Goal: Find specific page/section: Find specific page/section

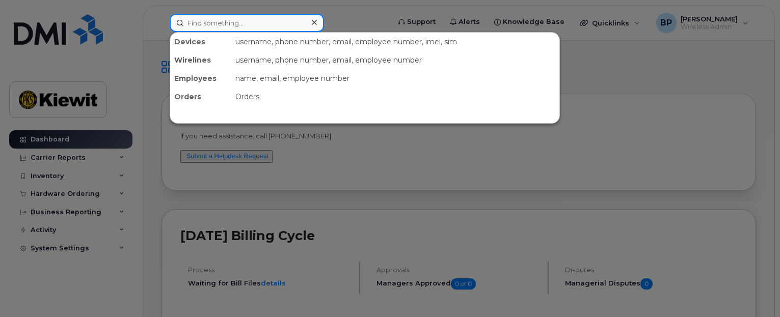
click at [225, 19] on input at bounding box center [247, 23] width 154 height 18
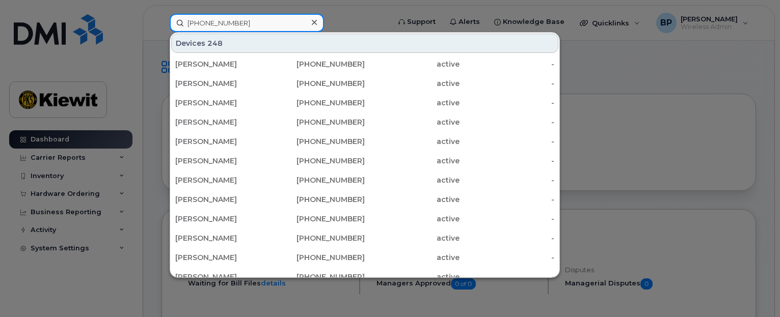
type input "361-385-0674"
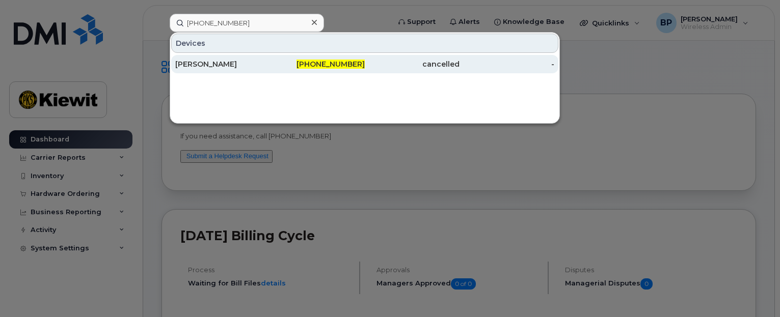
click at [232, 66] on div "[PERSON_NAME]" at bounding box center [222, 64] width 95 height 10
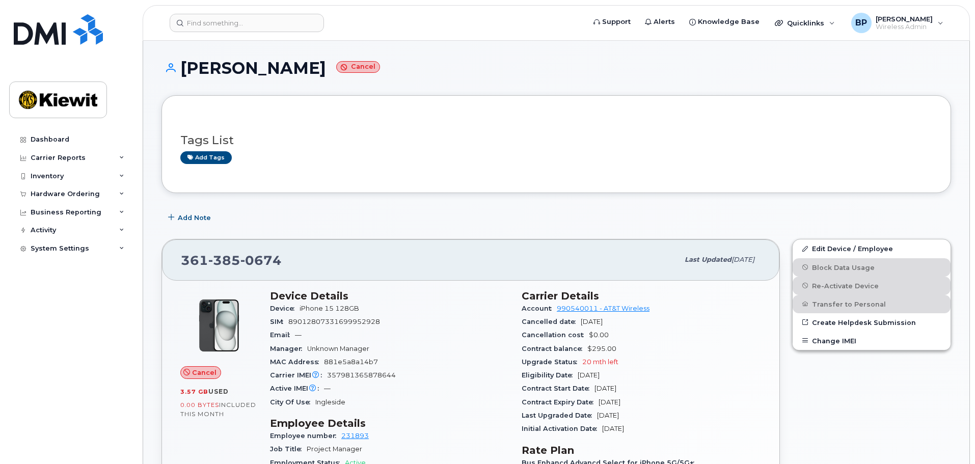
scroll to position [51, 0]
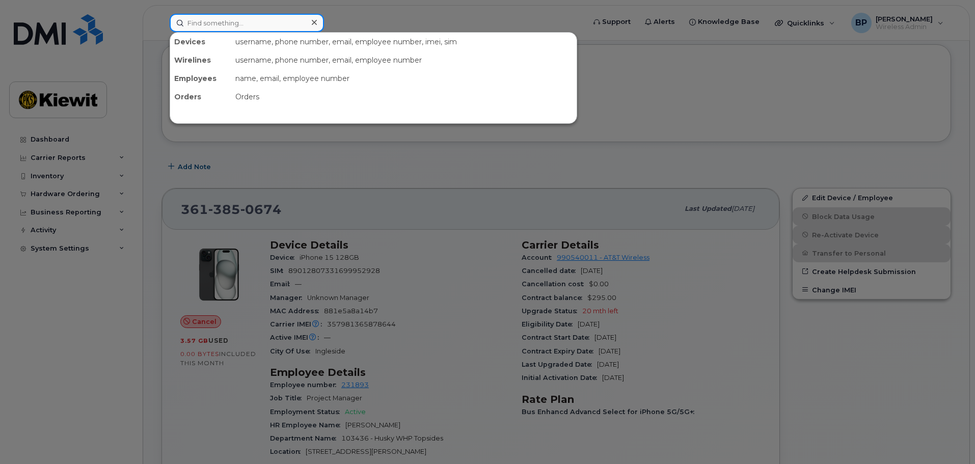
drag, startPoint x: 271, startPoint y: 21, endPoint x: 283, endPoint y: 25, distance: 13.5
click at [272, 21] on input at bounding box center [247, 23] width 154 height 18
type input "[PHONE_NUMBER]"
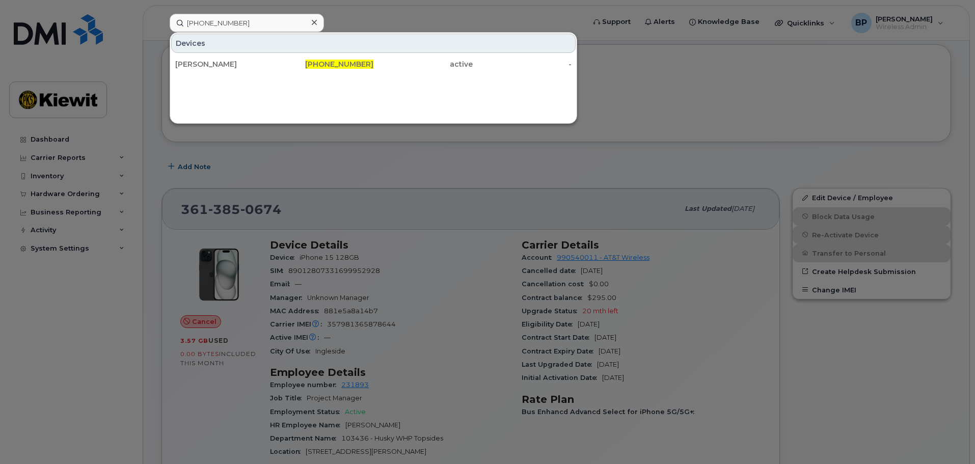
drag, startPoint x: 199, startPoint y: 63, endPoint x: 360, endPoint y: 186, distance: 202.8
click at [199, 63] on div "[PERSON_NAME]" at bounding box center [224, 64] width 99 height 10
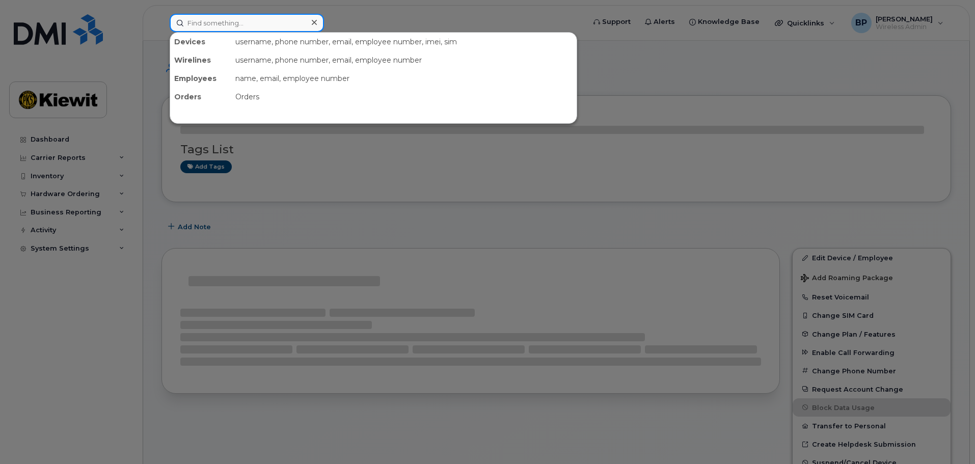
click at [240, 24] on input at bounding box center [247, 23] width 154 height 18
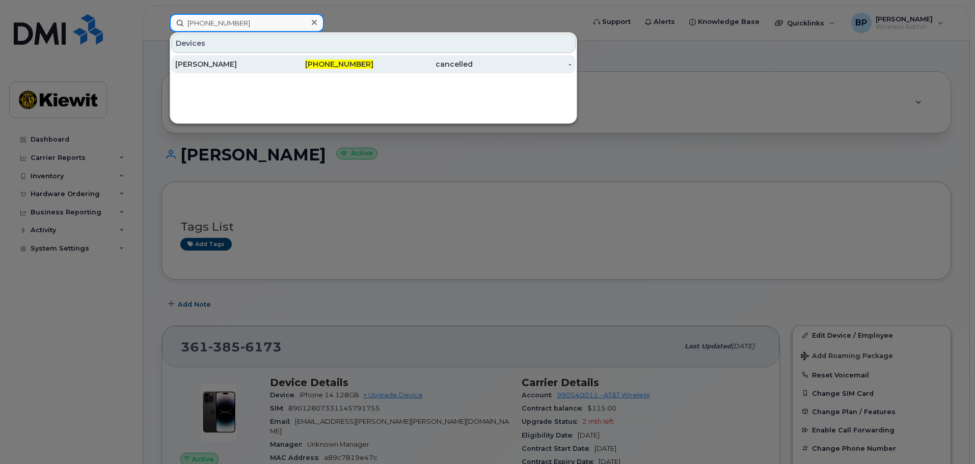
type input "361-385-0674"
click at [219, 64] on div "[PERSON_NAME]" at bounding box center [224, 64] width 99 height 10
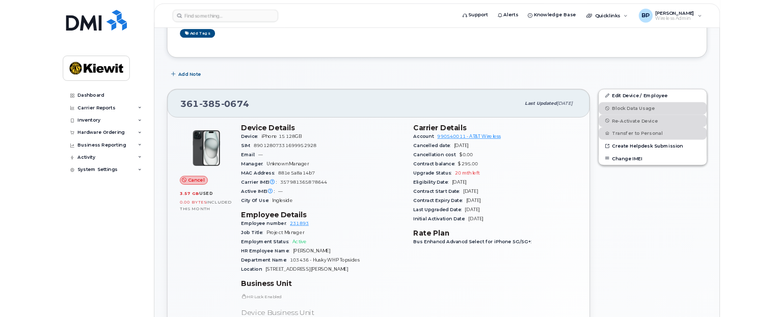
scroll to position [153, 0]
